Goal: Transaction & Acquisition: Purchase product/service

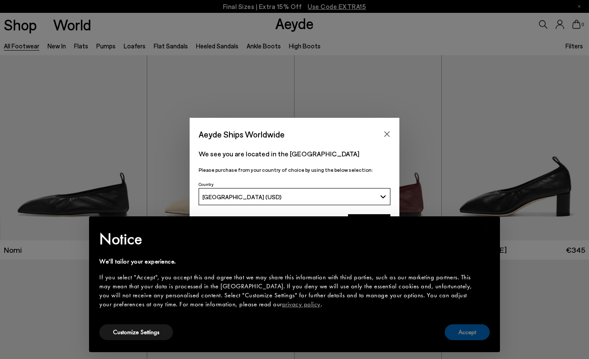
click at [474, 331] on button "Accept" at bounding box center [467, 332] width 45 height 16
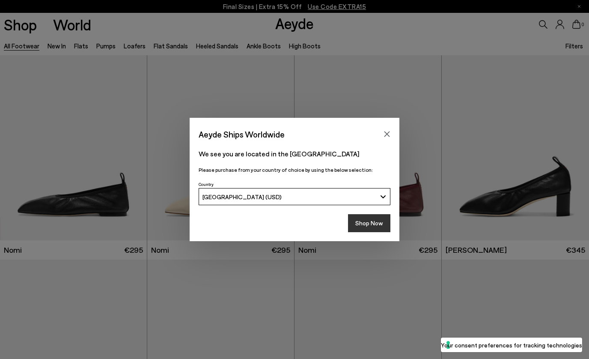
click at [369, 220] on button "Shop Now" at bounding box center [369, 223] width 42 height 18
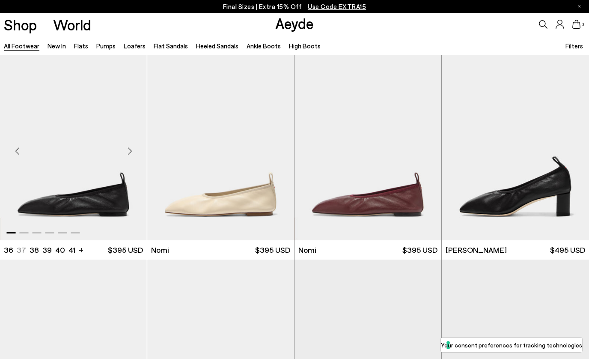
click at [131, 151] on div "Next slide" at bounding box center [130, 151] width 26 height 26
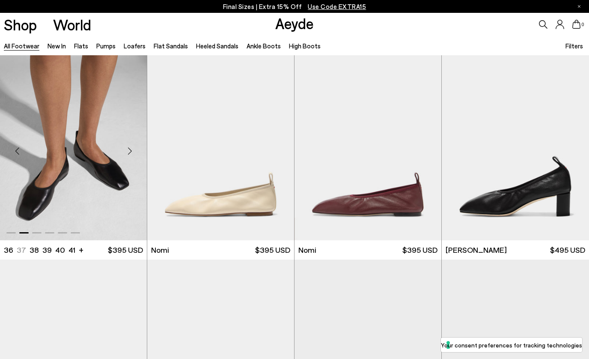
click at [131, 150] on div "Next slide" at bounding box center [130, 151] width 26 height 26
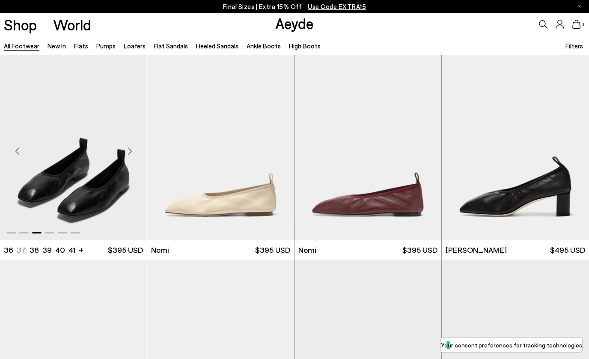
click at [131, 148] on div "Next slide" at bounding box center [130, 151] width 26 height 26
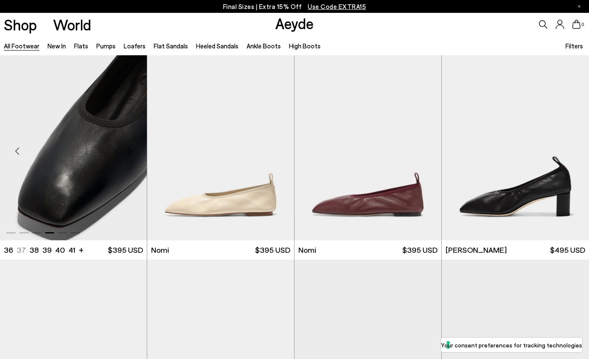
click at [131, 148] on div "Next slide" at bounding box center [130, 151] width 26 height 26
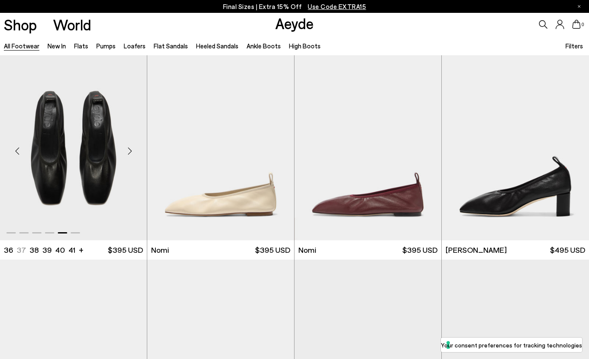
click at [84, 146] on img "5 / 6" at bounding box center [73, 147] width 147 height 184
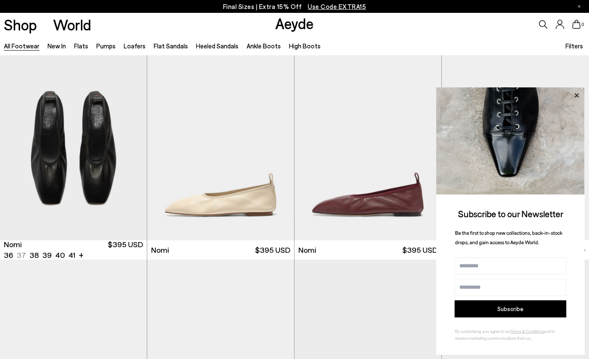
click at [576, 95] on icon at bounding box center [576, 95] width 4 height 4
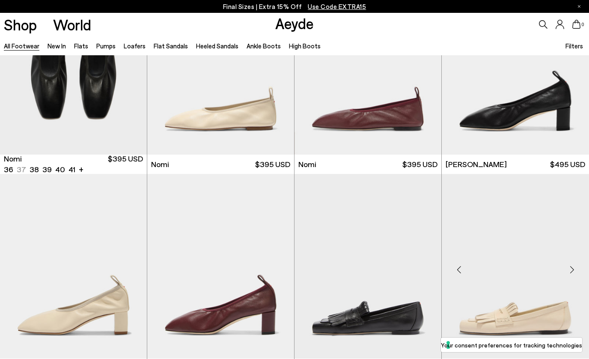
scroll to position [86, 0]
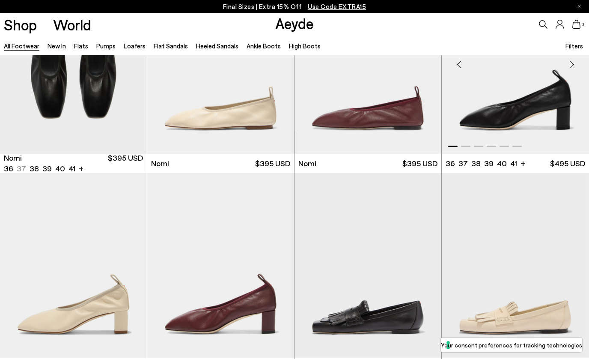
click at [572, 63] on div "Next slide" at bounding box center [572, 65] width 26 height 26
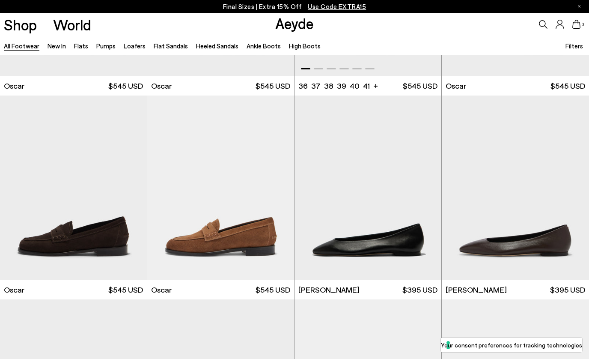
scroll to position [1388, 0]
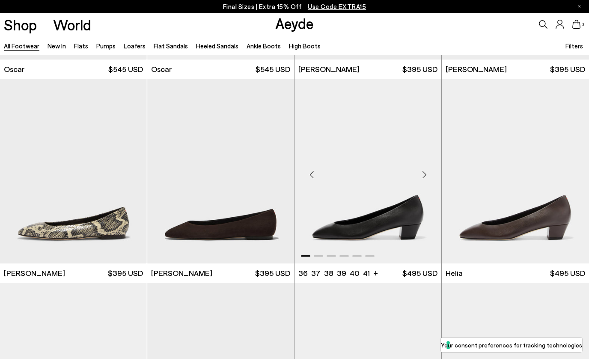
scroll to position [1608, 0]
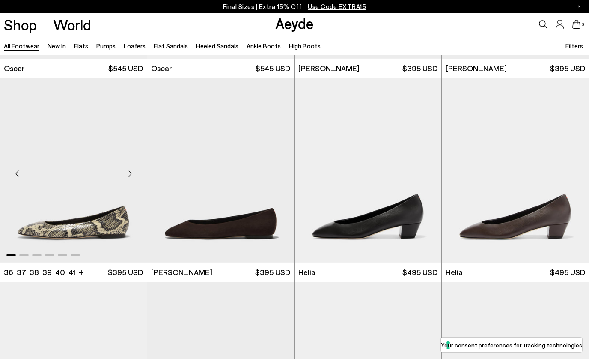
click at [78, 201] on img "1 / 6" at bounding box center [73, 170] width 147 height 184
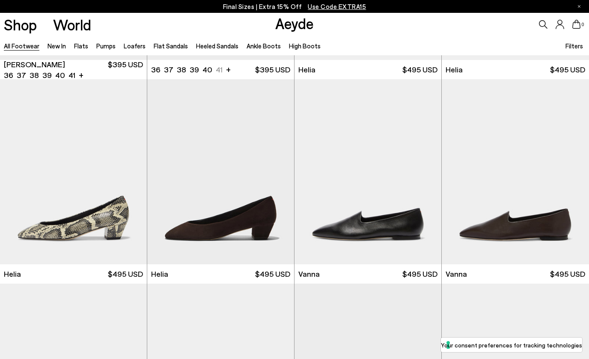
scroll to position [1812, 0]
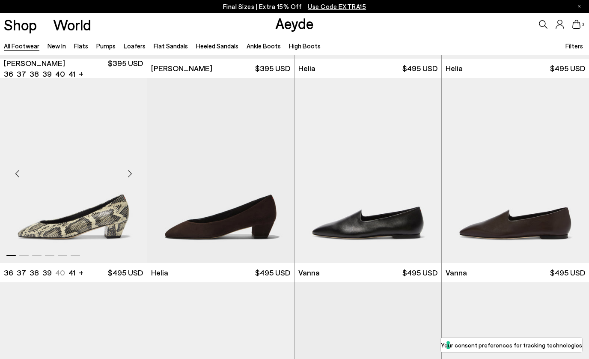
click at [129, 174] on div "Next slide" at bounding box center [130, 174] width 26 height 26
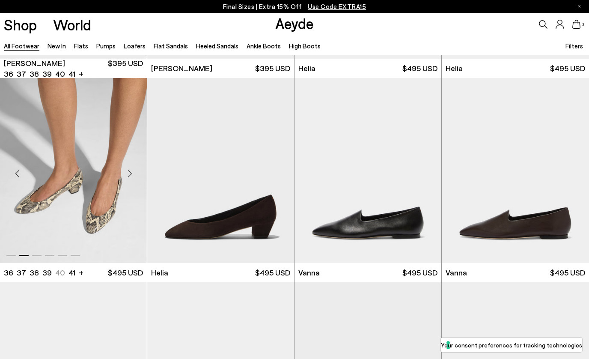
click at [82, 184] on img "2 / 6" at bounding box center [73, 170] width 147 height 184
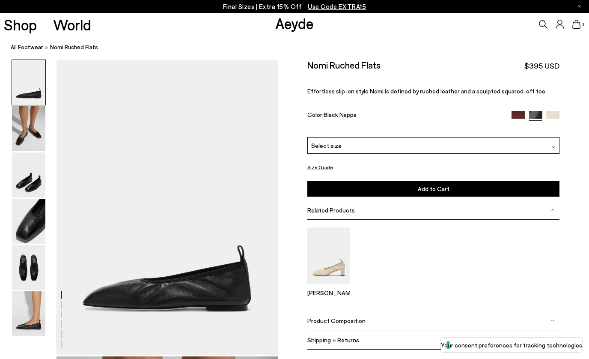
click at [551, 145] on img at bounding box center [553, 147] width 4 height 4
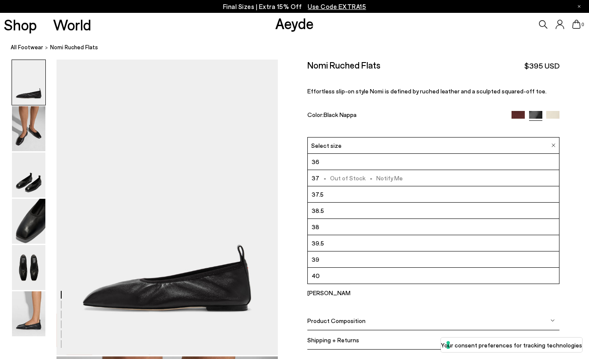
click at [552, 143] on img at bounding box center [553, 145] width 4 height 4
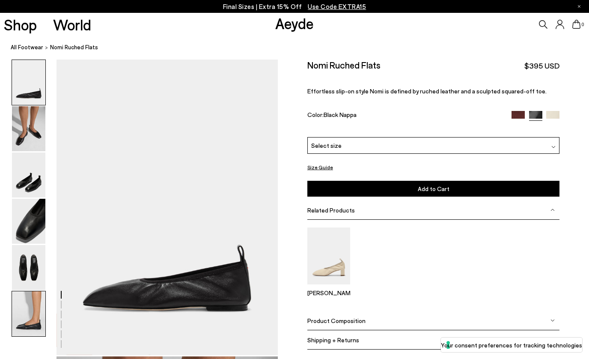
click at [26, 315] on img at bounding box center [28, 313] width 33 height 45
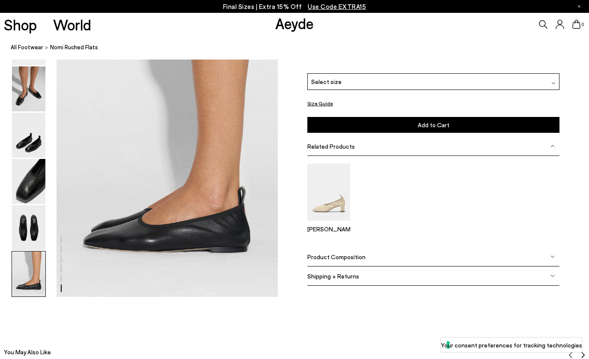
scroll to position [1540, 0]
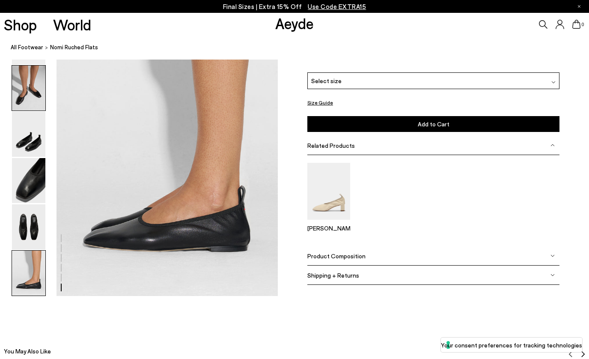
click at [37, 100] on img at bounding box center [28, 87] width 33 height 45
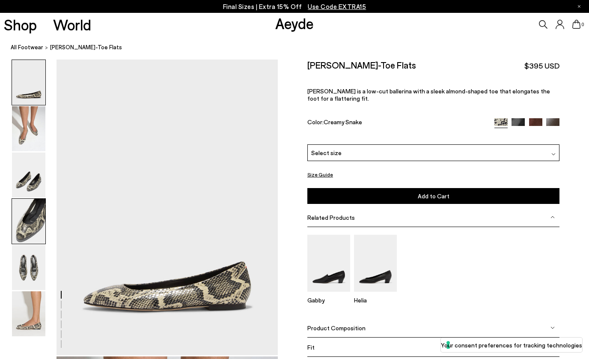
click at [35, 210] on img at bounding box center [28, 221] width 33 height 45
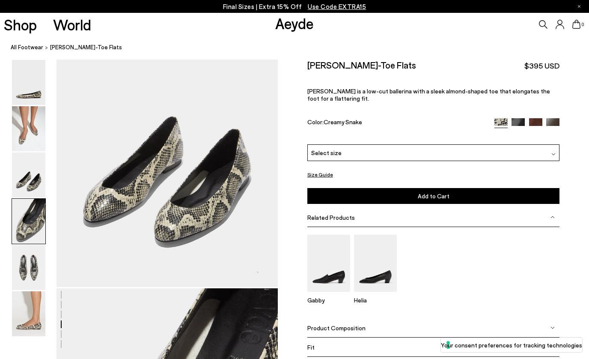
scroll to position [889, 0]
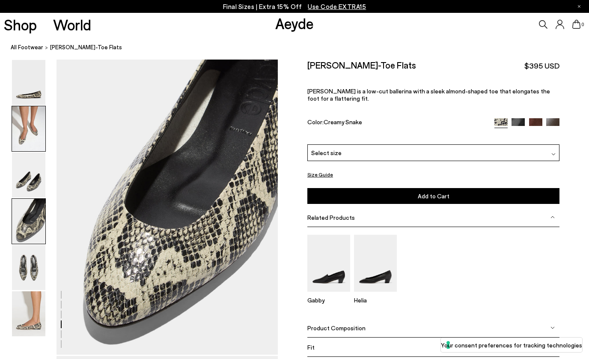
click at [30, 128] on img at bounding box center [28, 128] width 33 height 45
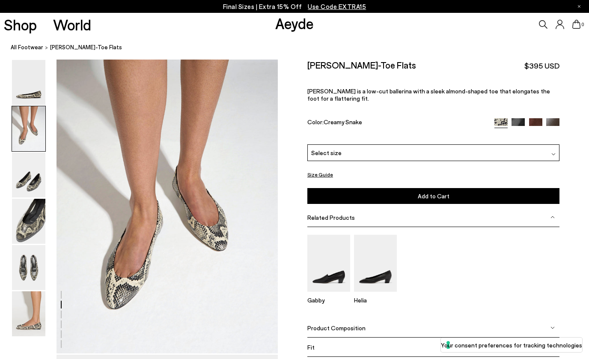
scroll to position [297, 0]
click at [32, 179] on img at bounding box center [28, 174] width 33 height 45
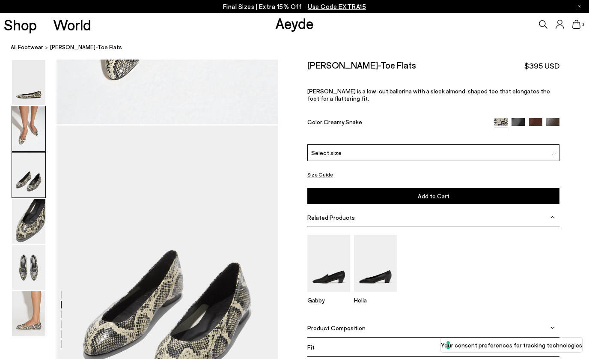
scroll to position [593, 0]
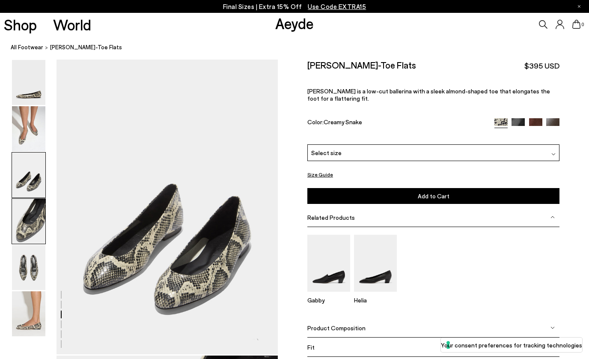
click at [35, 225] on img at bounding box center [28, 221] width 33 height 45
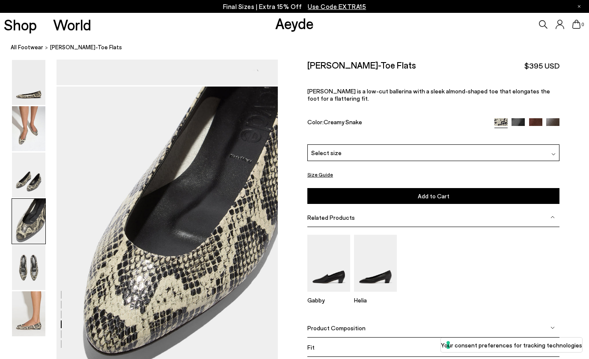
scroll to position [889, 0]
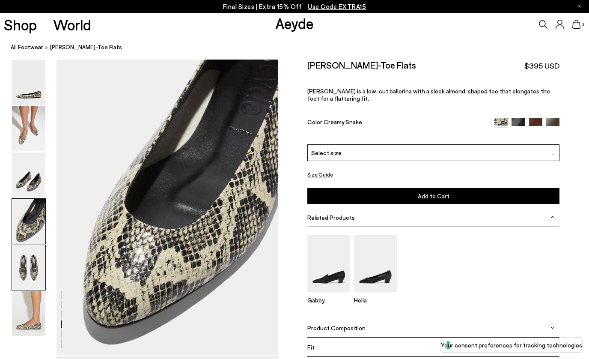
click at [30, 267] on img at bounding box center [28, 267] width 33 height 45
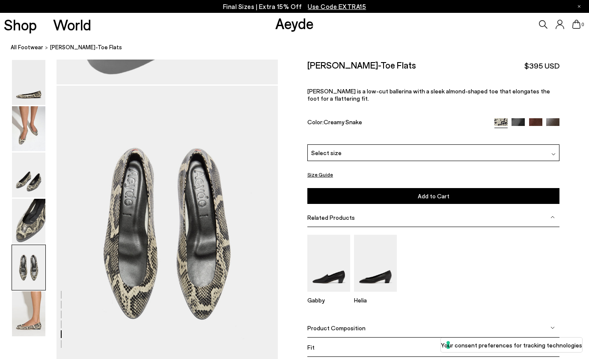
scroll to position [1185, 0]
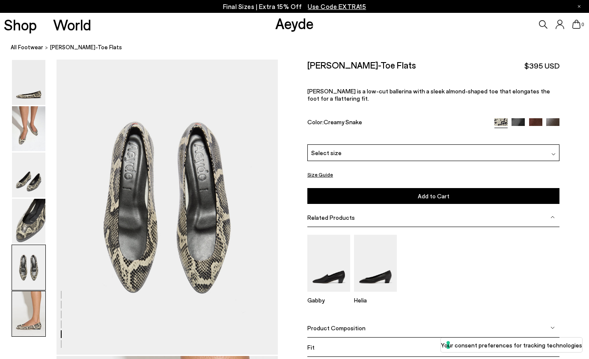
click at [24, 315] on img at bounding box center [28, 313] width 33 height 45
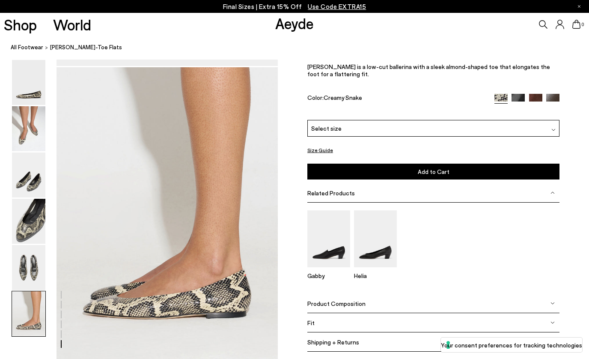
scroll to position [1540, 0]
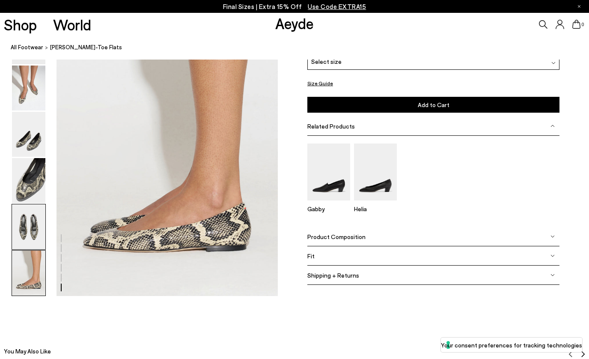
click at [34, 228] on img at bounding box center [28, 226] width 33 height 45
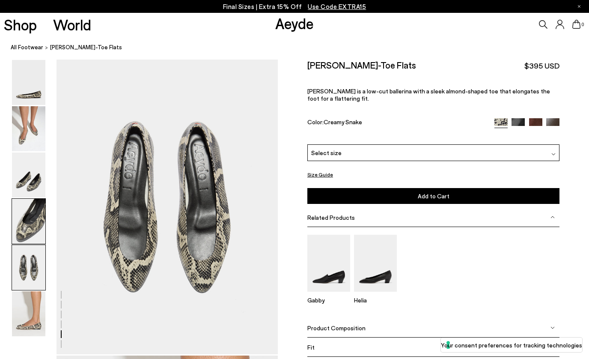
scroll to position [1185, 0]
click at [35, 126] on img at bounding box center [28, 128] width 33 height 45
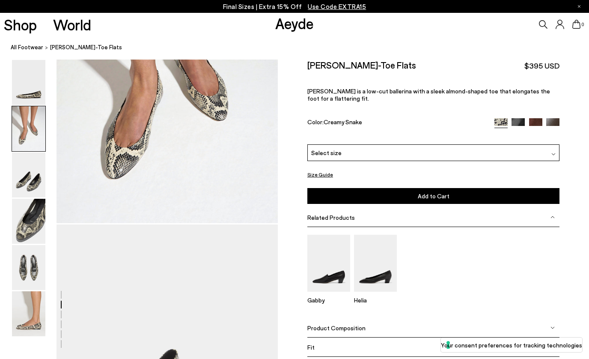
scroll to position [297, 0]
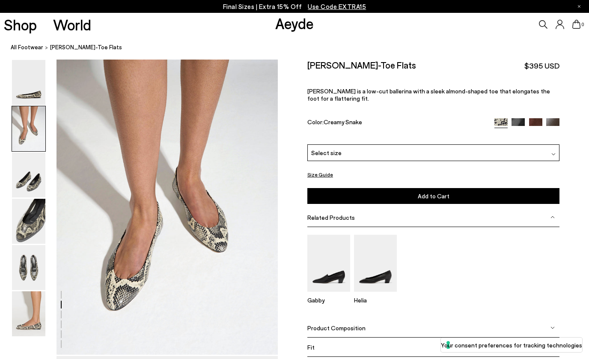
click at [552, 152] on img at bounding box center [553, 154] width 4 height 4
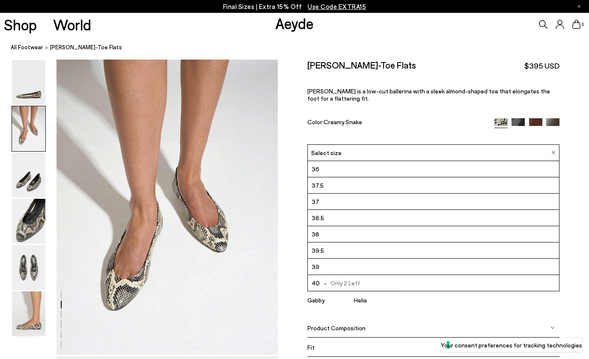
click at [370, 118] on div "Color: Creamy Snake" at bounding box center [396, 123] width 179 height 10
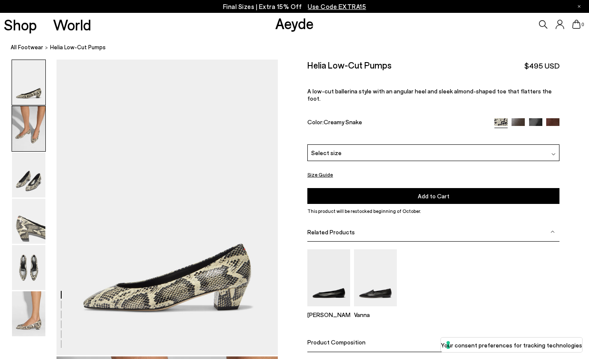
click at [33, 138] on img at bounding box center [28, 128] width 33 height 45
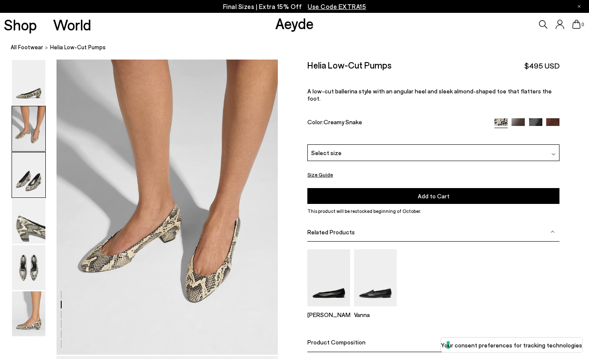
click at [33, 181] on img at bounding box center [28, 174] width 33 height 45
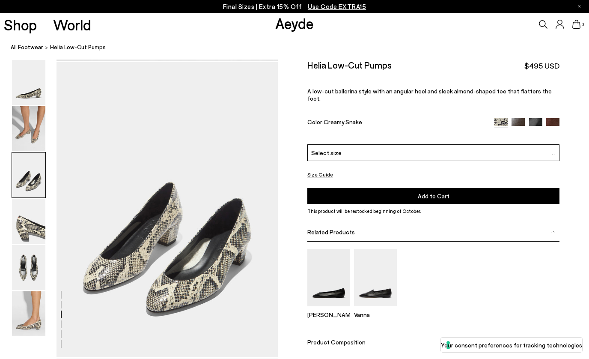
scroll to position [593, 0]
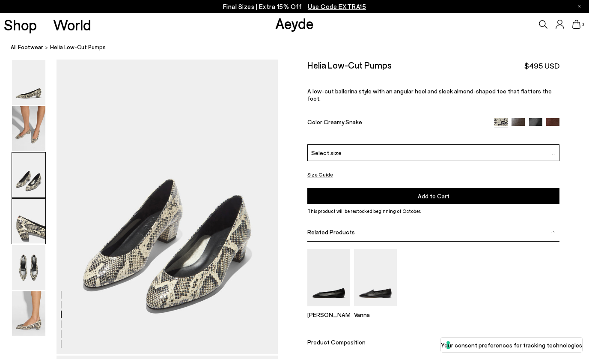
click at [33, 234] on img at bounding box center [28, 221] width 33 height 45
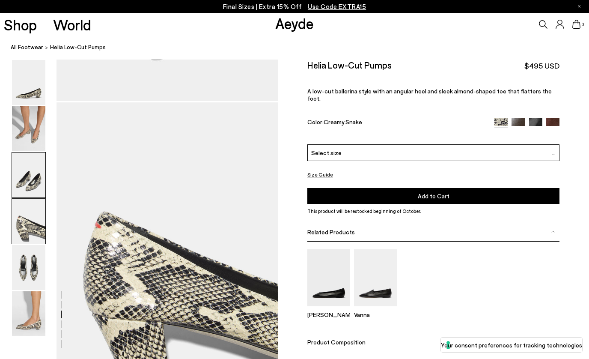
scroll to position [889, 0]
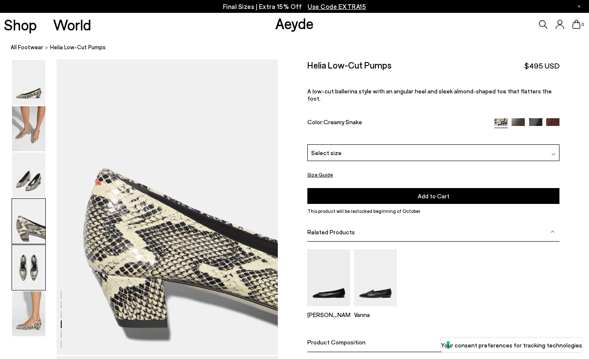
click at [33, 267] on img at bounding box center [28, 267] width 33 height 45
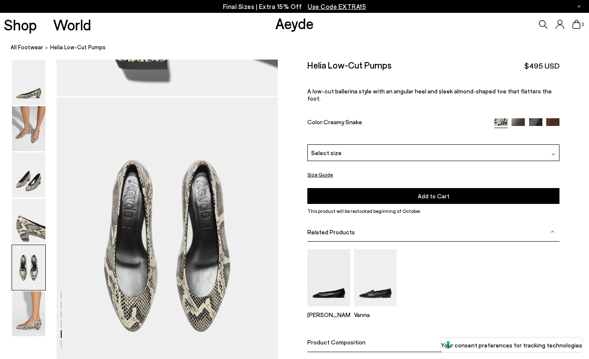
scroll to position [1185, 0]
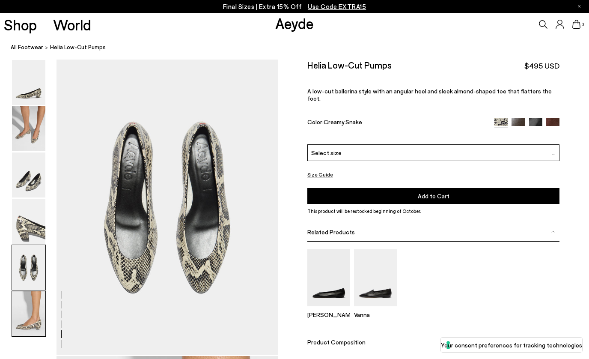
click at [26, 322] on img at bounding box center [28, 313] width 33 height 45
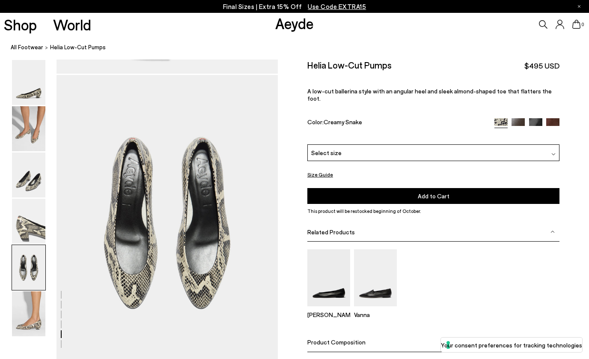
scroll to position [1169, 0]
click at [552, 152] on img at bounding box center [553, 154] width 4 height 4
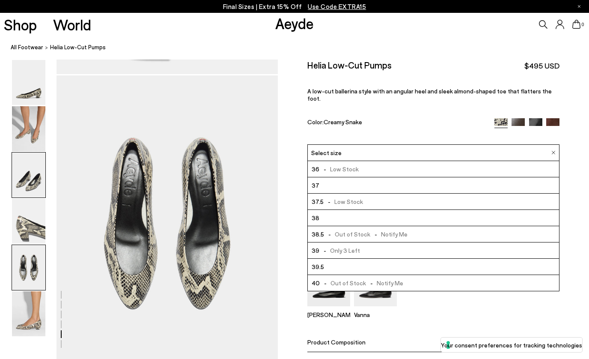
click at [34, 190] on img at bounding box center [28, 174] width 33 height 45
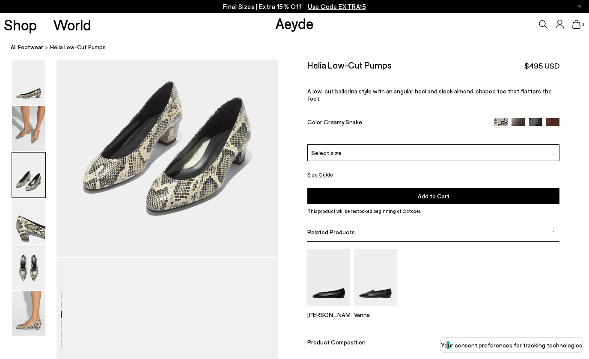
scroll to position [593, 0]
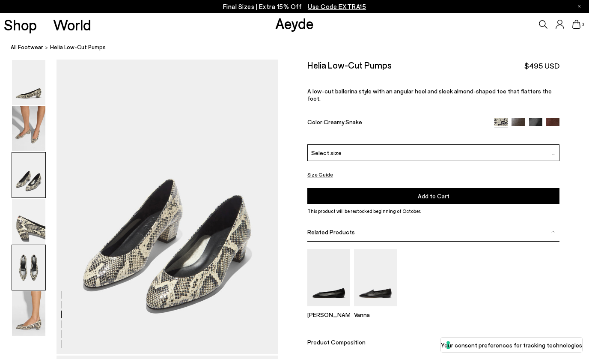
click at [31, 266] on img at bounding box center [28, 267] width 33 height 45
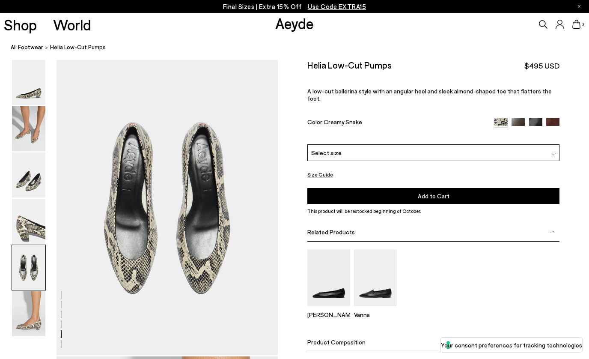
scroll to position [1185, 0]
click at [36, 184] on img at bounding box center [28, 174] width 33 height 45
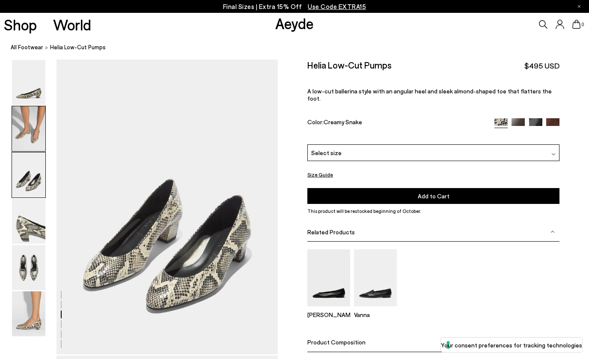
click at [30, 131] on img at bounding box center [28, 128] width 33 height 45
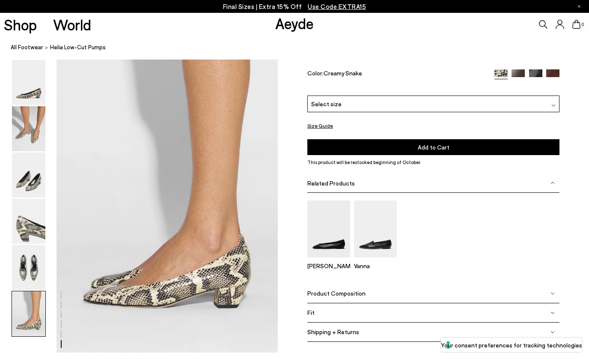
scroll to position [1484, 0]
click at [547, 108] on div "Select size" at bounding box center [433, 103] width 252 height 17
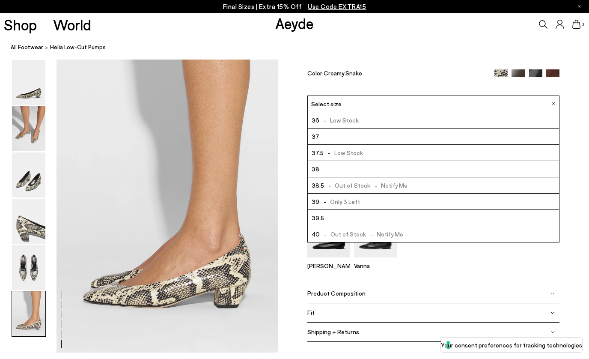
click at [314, 207] on span "39" at bounding box center [316, 201] width 8 height 11
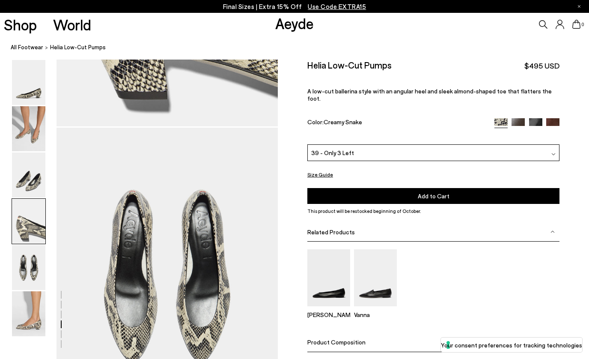
scroll to position [1118, 0]
click at [410, 188] on button "Add to Cart Select a Size First" at bounding box center [433, 196] width 252 height 16
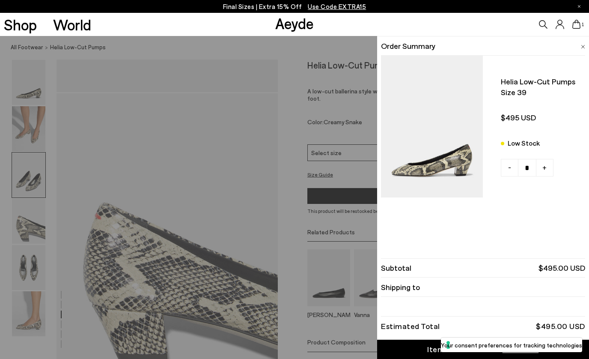
scroll to position [723, 0]
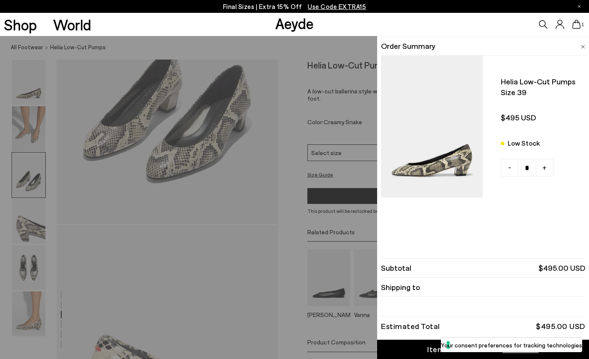
click at [582, 47] on img at bounding box center [583, 47] width 4 height 4
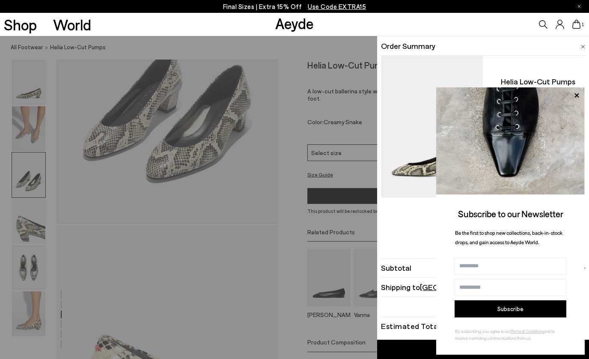
click at [577, 27] on icon at bounding box center [576, 24] width 9 height 9
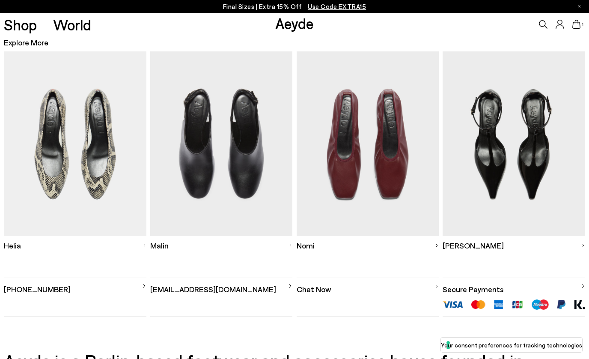
scroll to position [234, 0]
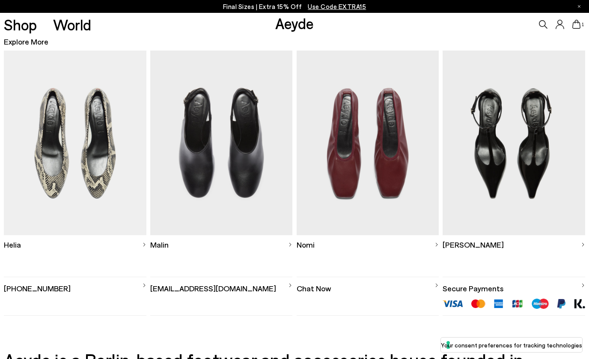
click at [238, 169] on img at bounding box center [221, 142] width 142 height 184
click at [378, 182] on img at bounding box center [368, 142] width 142 height 184
